Goal: Information Seeking & Learning: Understand process/instructions

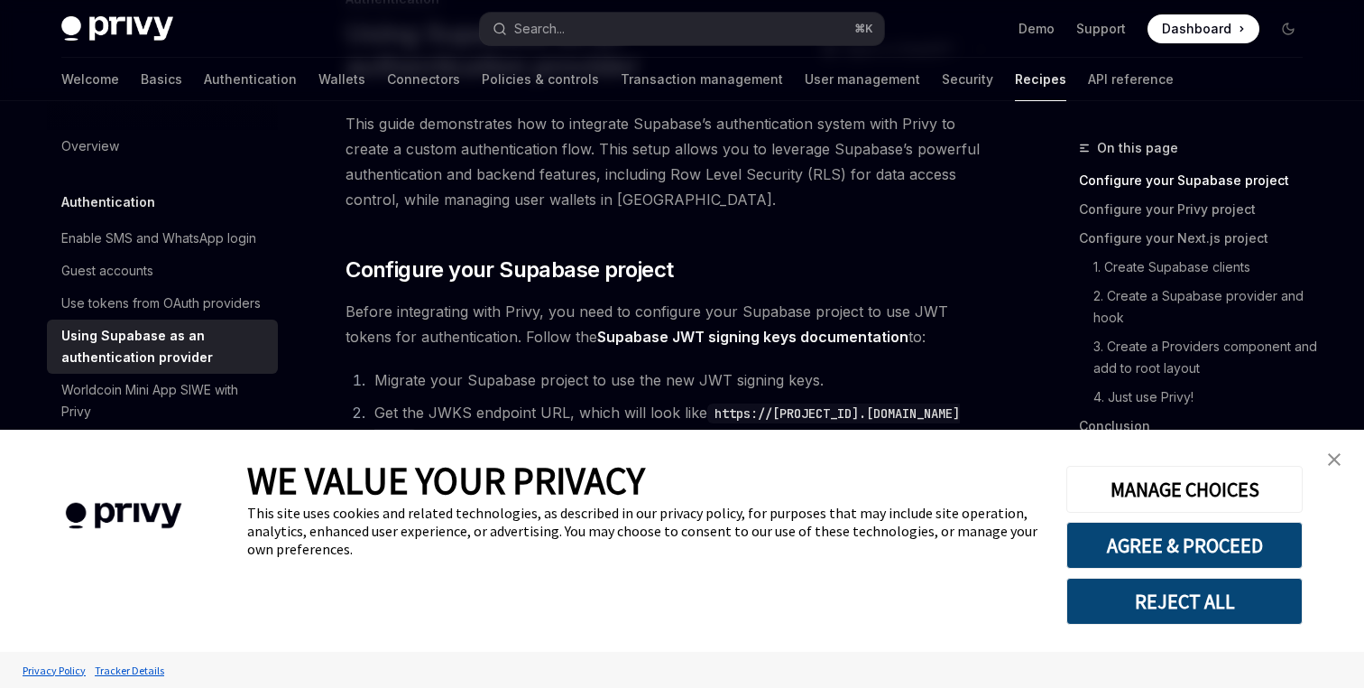
click at [1332, 457] on img "close banner" at bounding box center [1334, 459] width 13 height 13
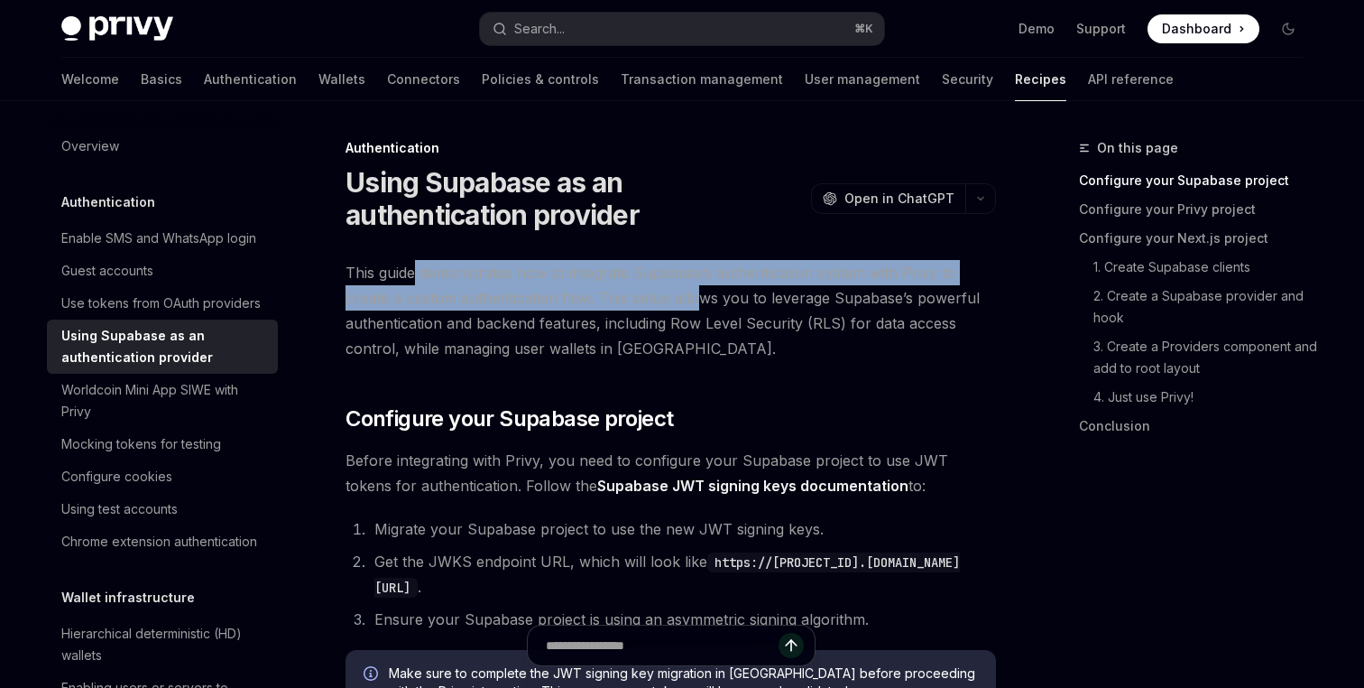
drag, startPoint x: 416, startPoint y: 278, endPoint x: 698, endPoint y: 287, distance: 282.6
click at [698, 287] on span "This guide demonstrates how to integrate Supabase’s authentication system with …" at bounding box center [671, 310] width 651 height 101
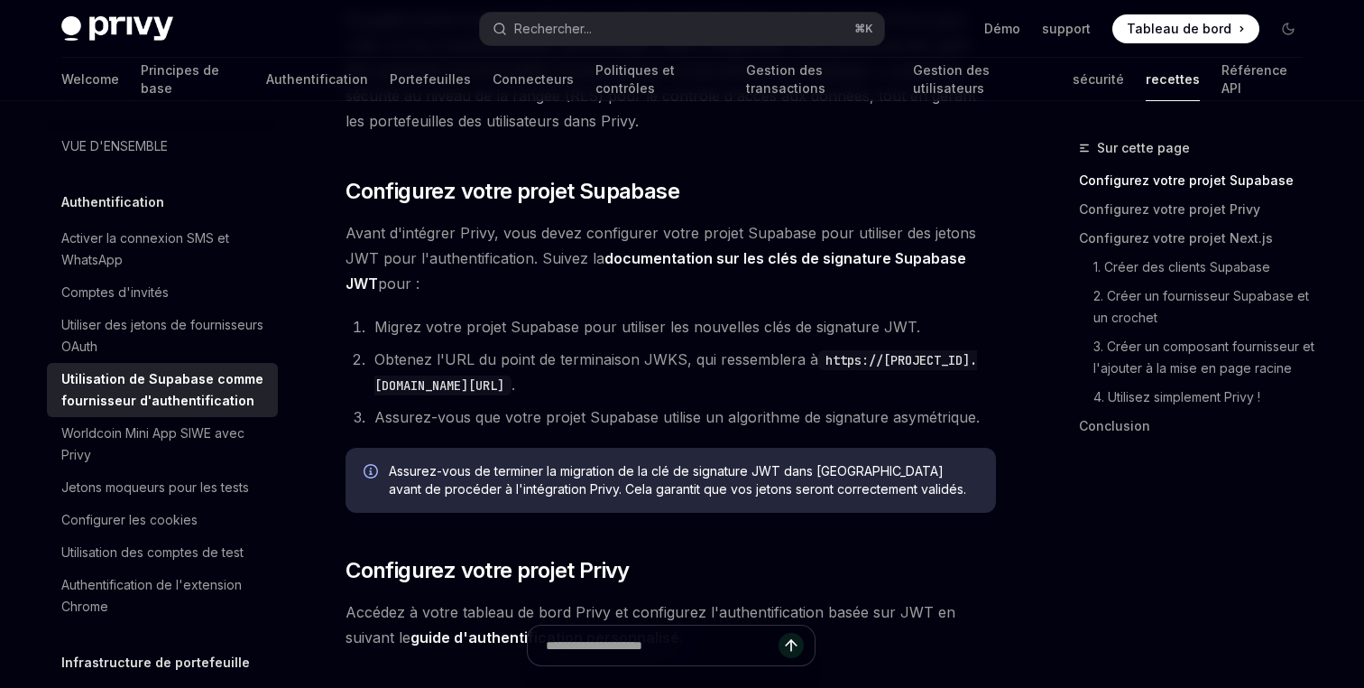
scroll to position [280, 0]
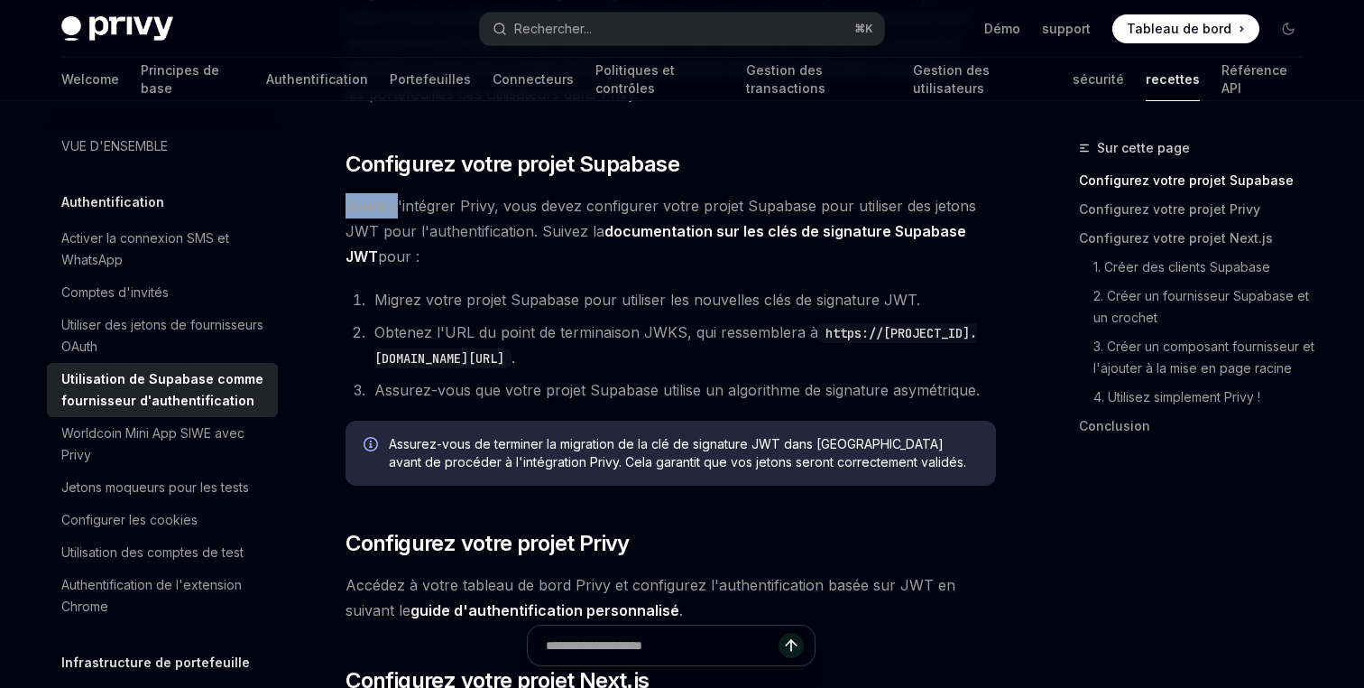
drag, startPoint x: 393, startPoint y: 203, endPoint x: 726, endPoint y: 188, distance: 333.3
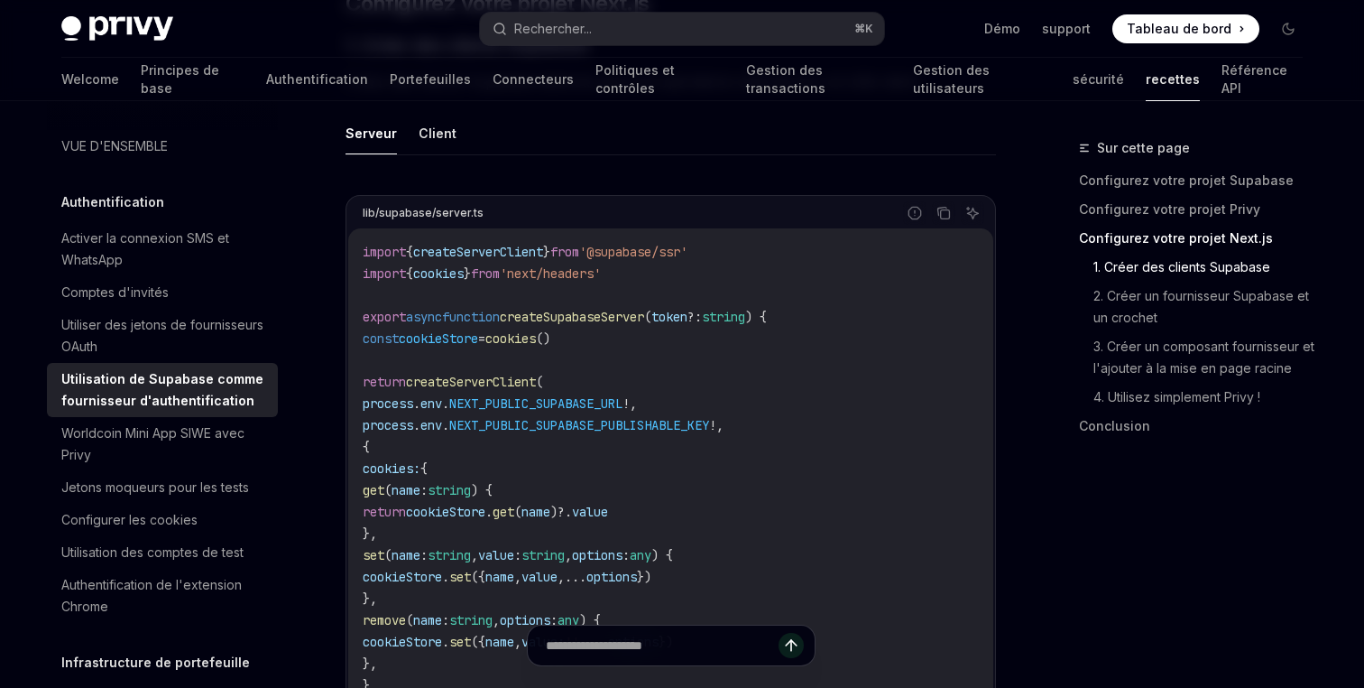
scroll to position [956, 0]
click at [441, 140] on button "Client" at bounding box center [438, 134] width 38 height 42
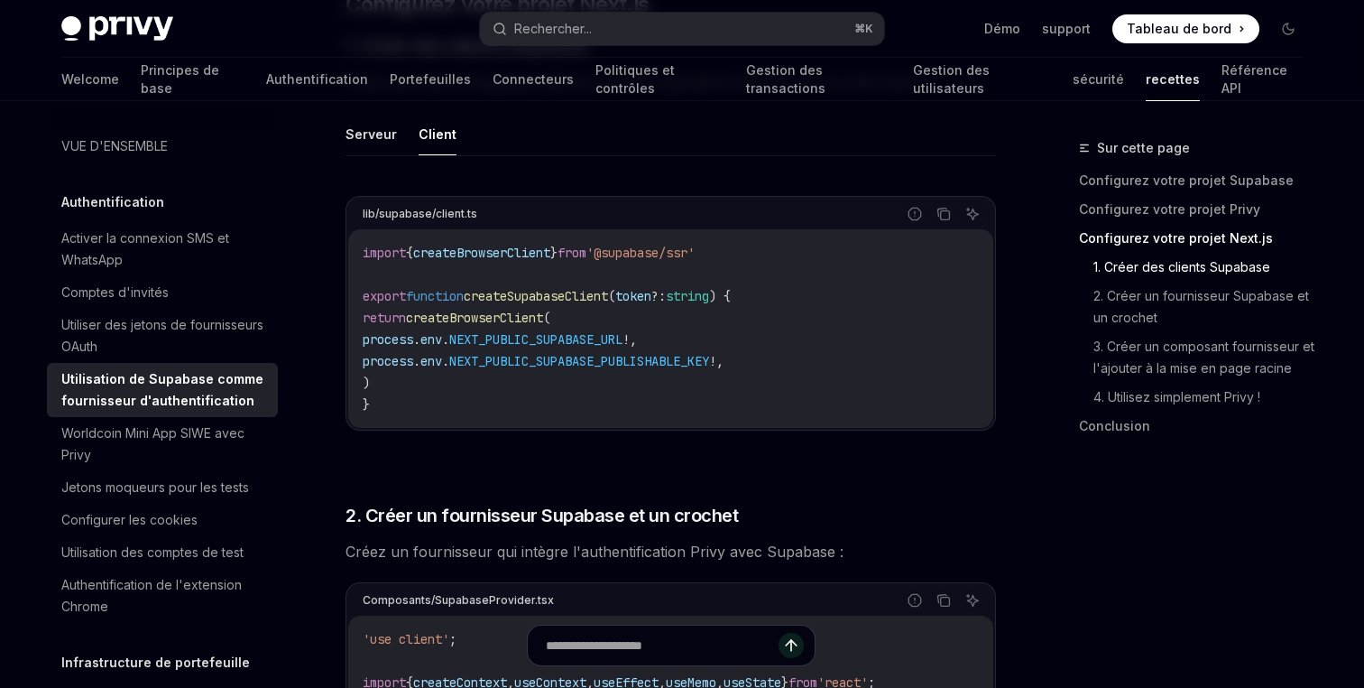
click at [544, 148] on ul "Serveur Client" at bounding box center [671, 134] width 651 height 43
click at [369, 143] on button "Serveur" at bounding box center [371, 134] width 51 height 42
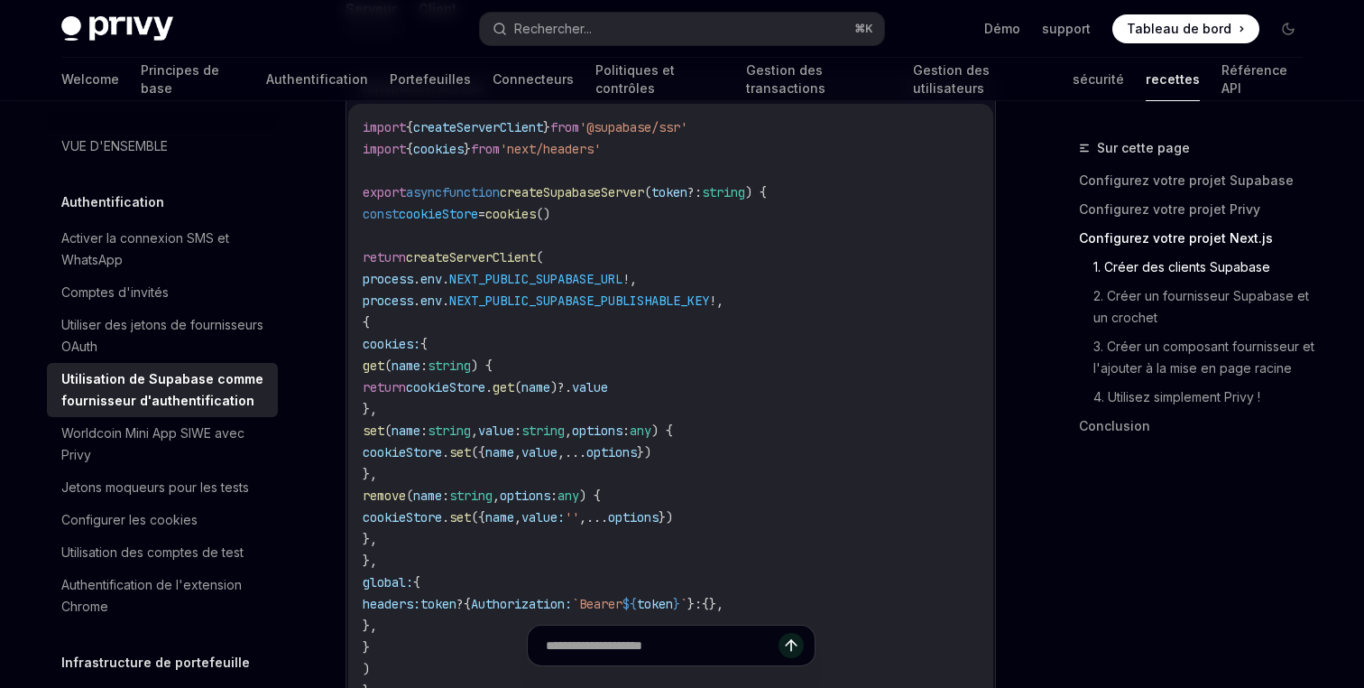
scroll to position [1085, 0]
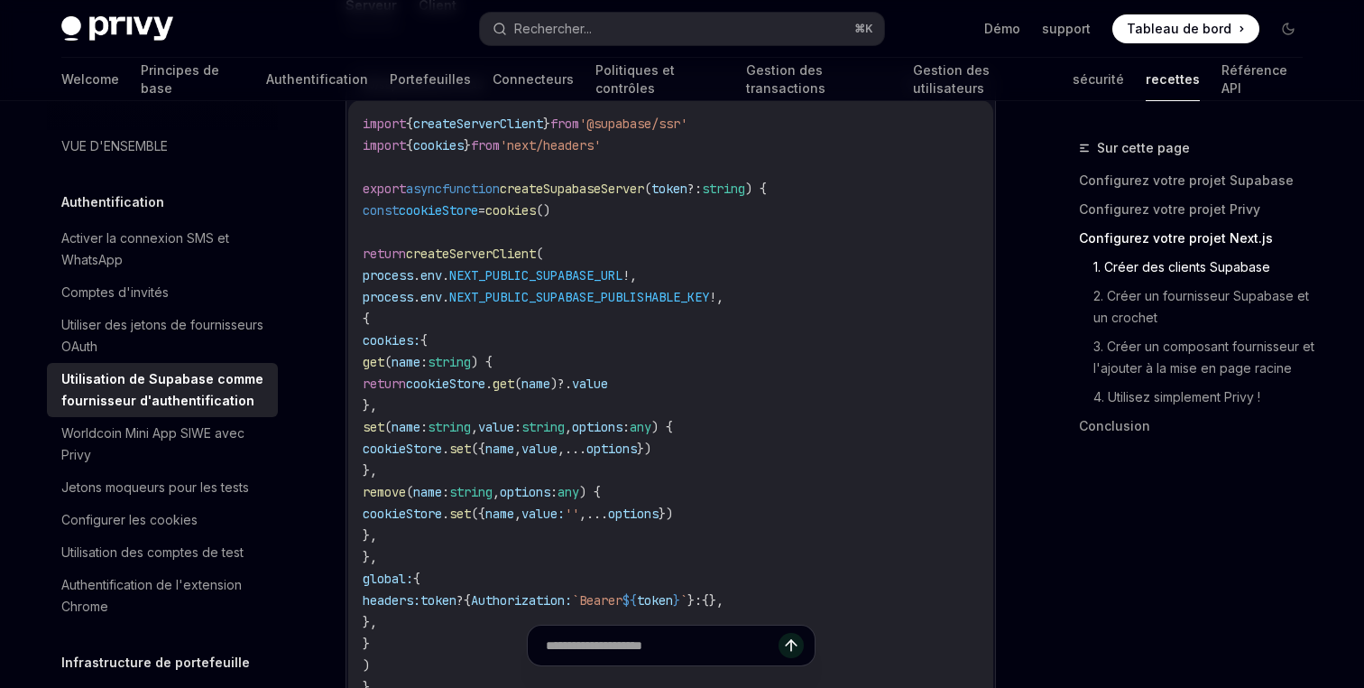
click at [825, 374] on code "import { createServerClient } from '@supabase/ssr' import { cookies } from 'nex…" at bounding box center [671, 405] width 616 height 585
drag, startPoint x: 411, startPoint y: 352, endPoint x: 596, endPoint y: 379, distance: 186.9
click at [596, 378] on code "import { createServerClient } from '@supabase/ssr' import { cookies } from 'nex…" at bounding box center [671, 405] width 616 height 585
click at [612, 338] on code "import { createServerClient } from '@supabase/ssr' import { cookies } from 'nex…" at bounding box center [671, 405] width 616 height 585
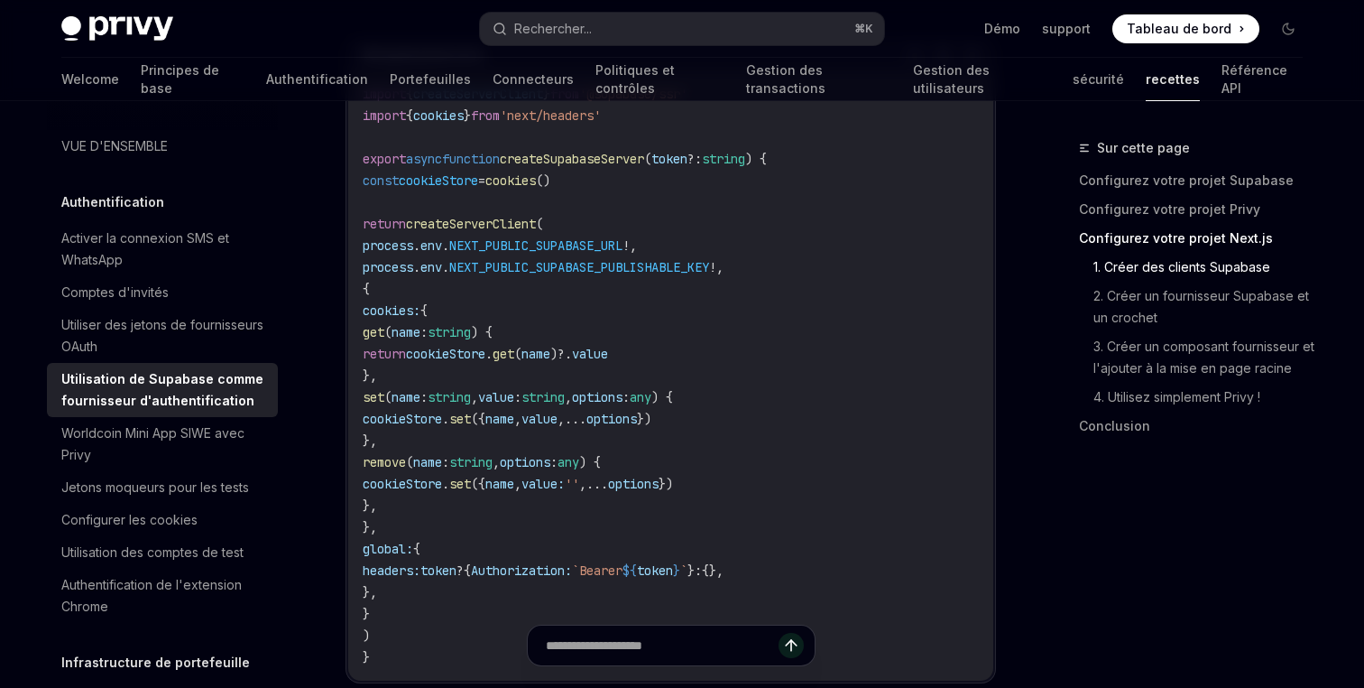
scroll to position [1115, 0]
drag, startPoint x: 379, startPoint y: 217, endPoint x: 513, endPoint y: 493, distance: 306.7
click at [513, 493] on code "import { createServerClient } from '@supabase/ssr' import { cookies } from 'nex…" at bounding box center [671, 374] width 616 height 585
click at [502, 597] on code "import { createServerClient } from '@supabase/ssr' import { cookies } from 'nex…" at bounding box center [671, 374] width 616 height 585
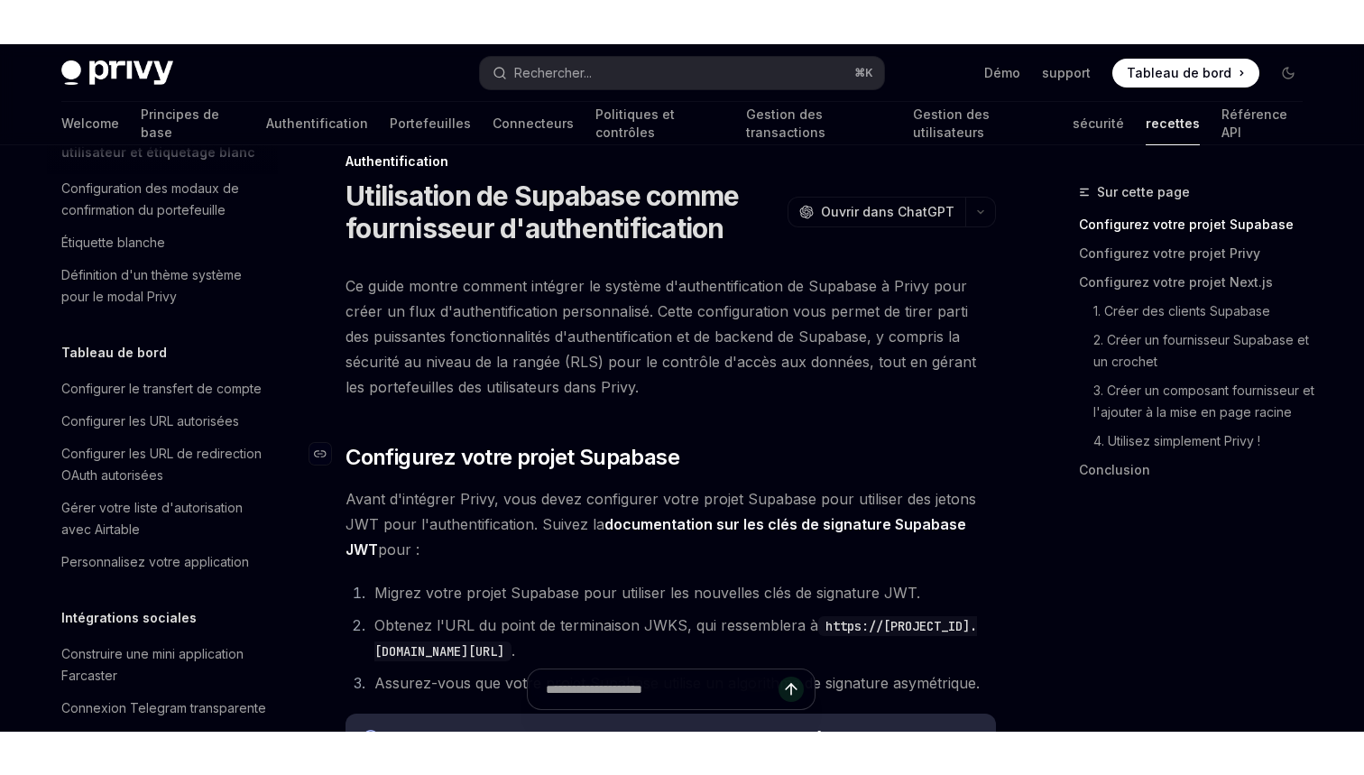
scroll to position [42, 0]
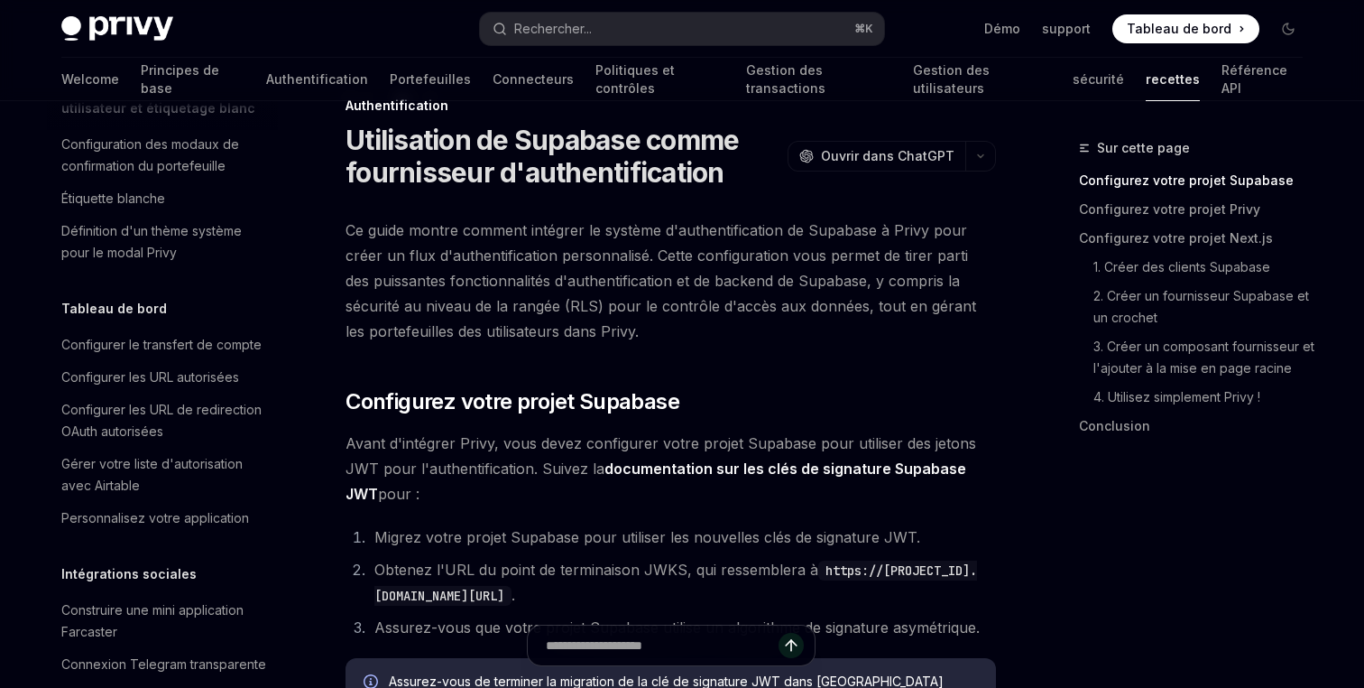
click at [605, 317] on span "Ce guide montre comment intégrer le système d'authentification de Supabase à Pr…" at bounding box center [671, 280] width 651 height 126
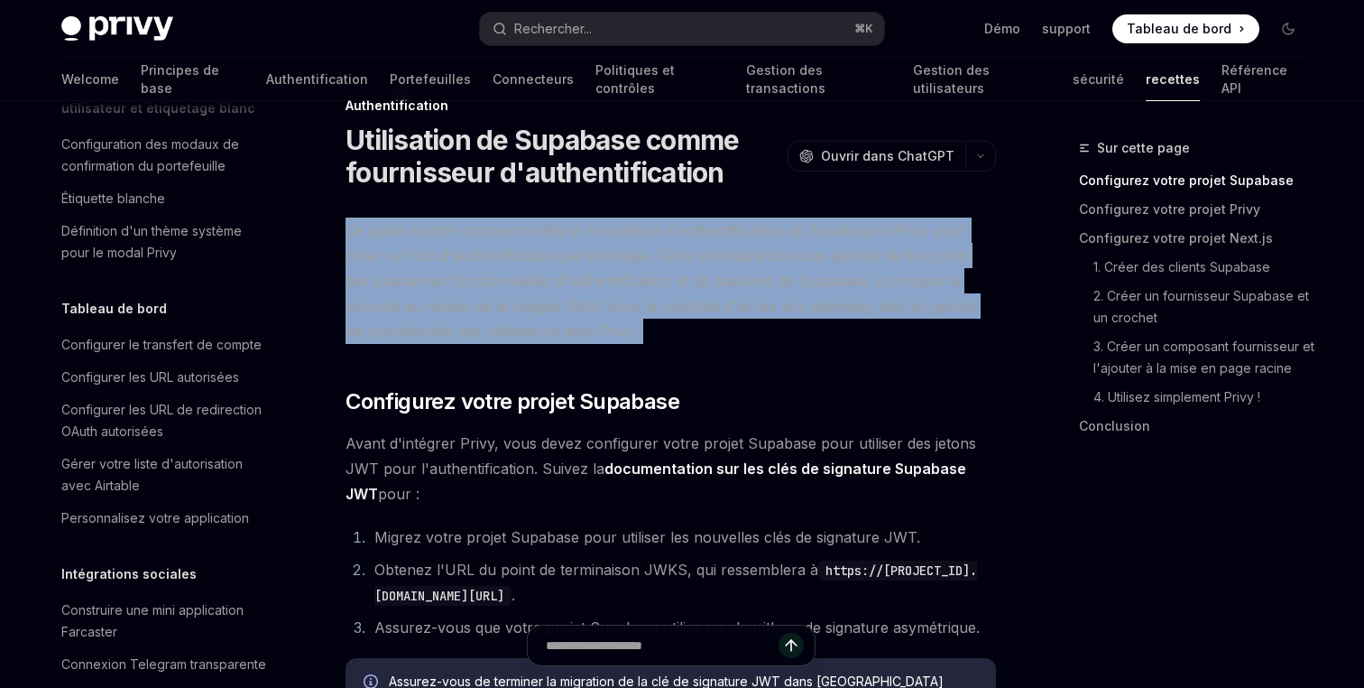
click at [605, 317] on span "Ce guide montre comment intégrer le système d'authentification de Supabase à Pr…" at bounding box center [671, 280] width 651 height 126
click at [610, 328] on span "Ce guide montre comment intégrer le système d'authentification de Supabase à Pr…" at bounding box center [671, 280] width 651 height 126
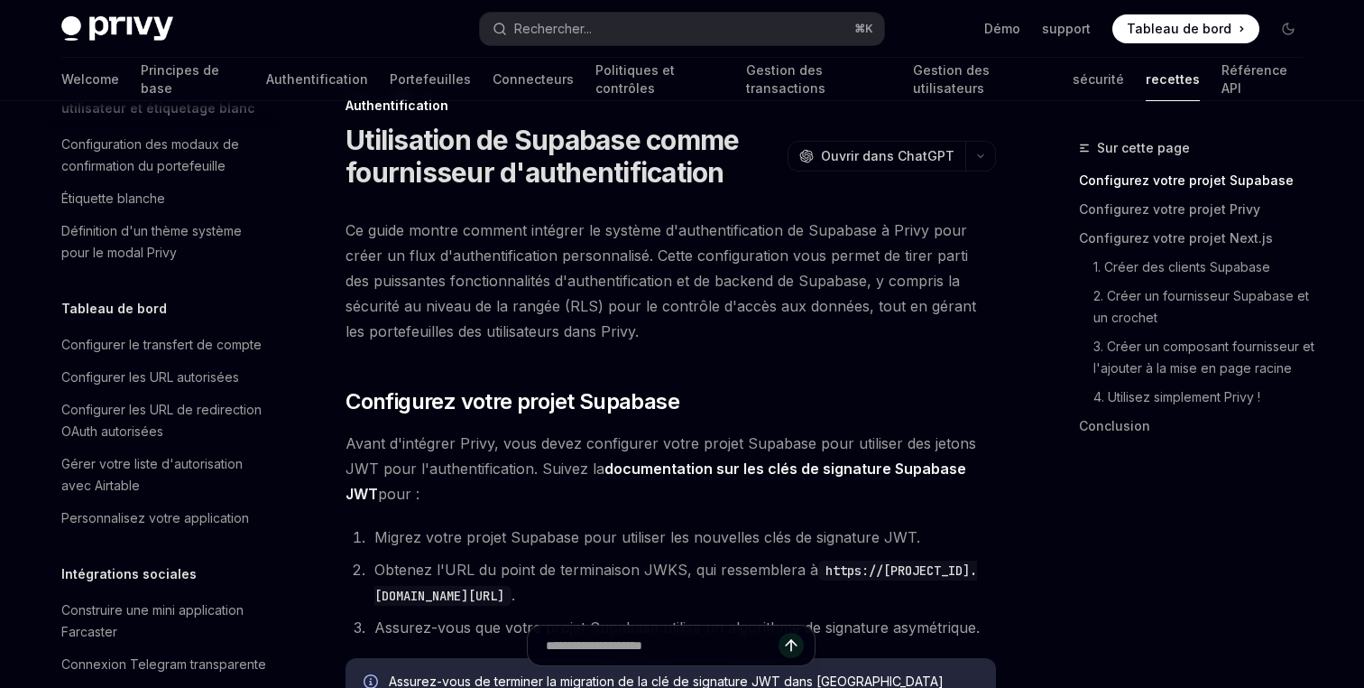
type textarea "*"
